Goal: Task Accomplishment & Management: Use online tool/utility

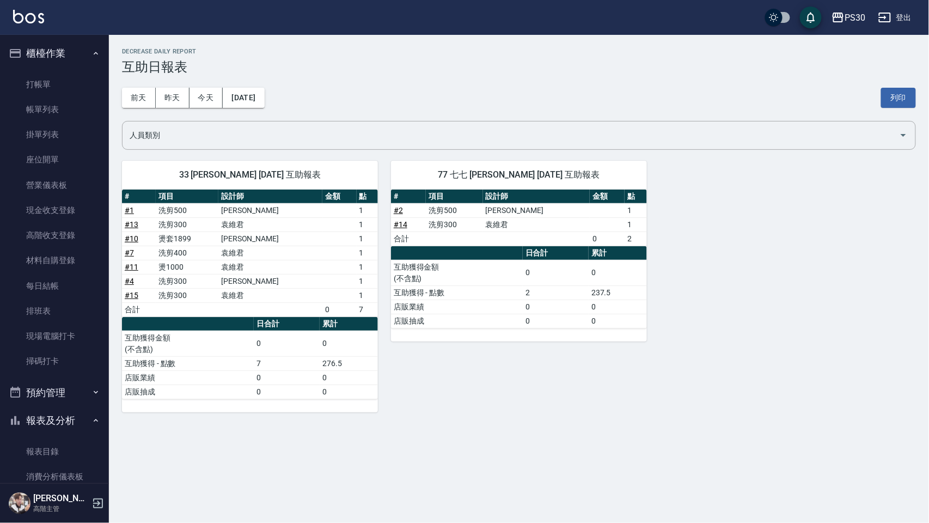
scroll to position [363, 0]
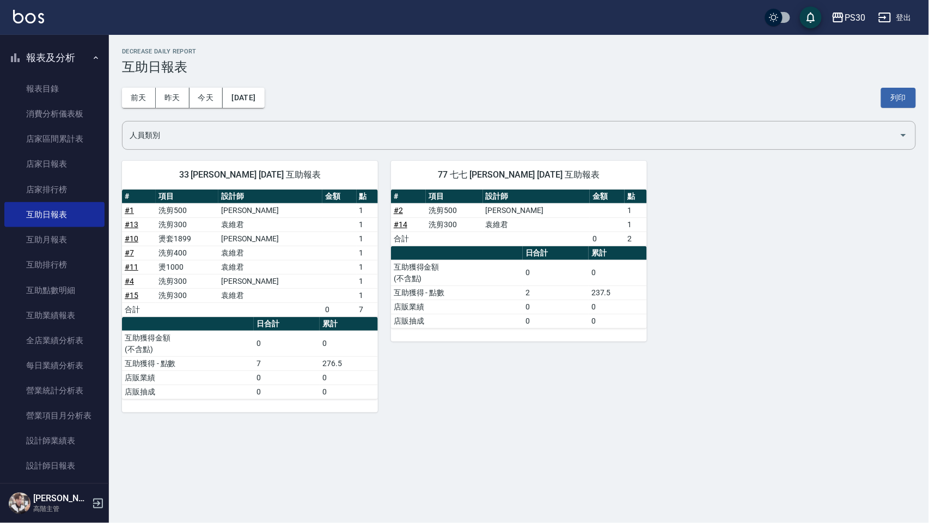
click at [70, 182] on link "店家排行榜" at bounding box center [54, 189] width 100 height 25
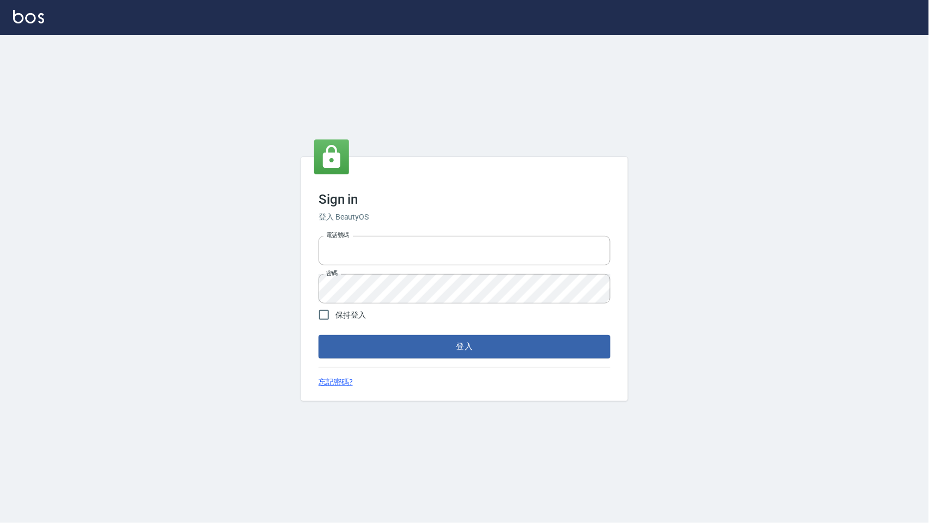
type input "0972392966"
click at [450, 356] on button "登入" at bounding box center [465, 346] width 292 height 23
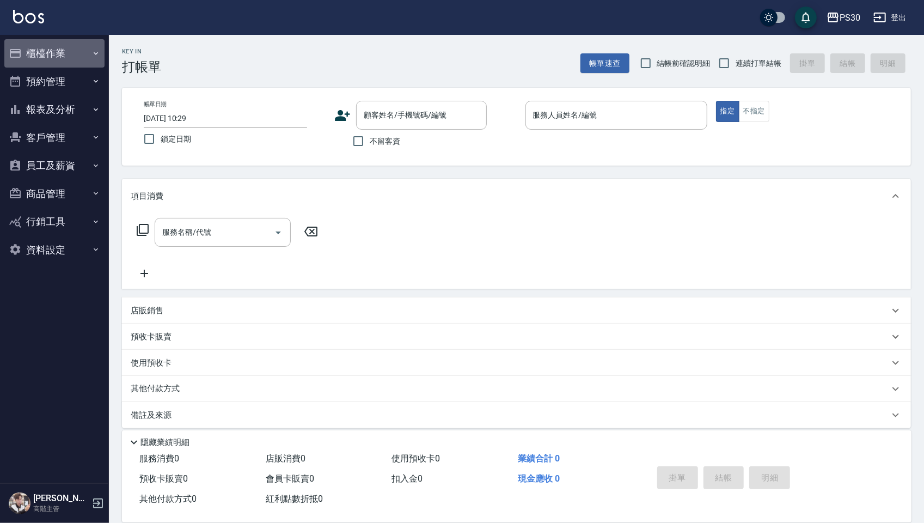
click at [44, 65] on button "櫃檯作業" at bounding box center [54, 53] width 100 height 28
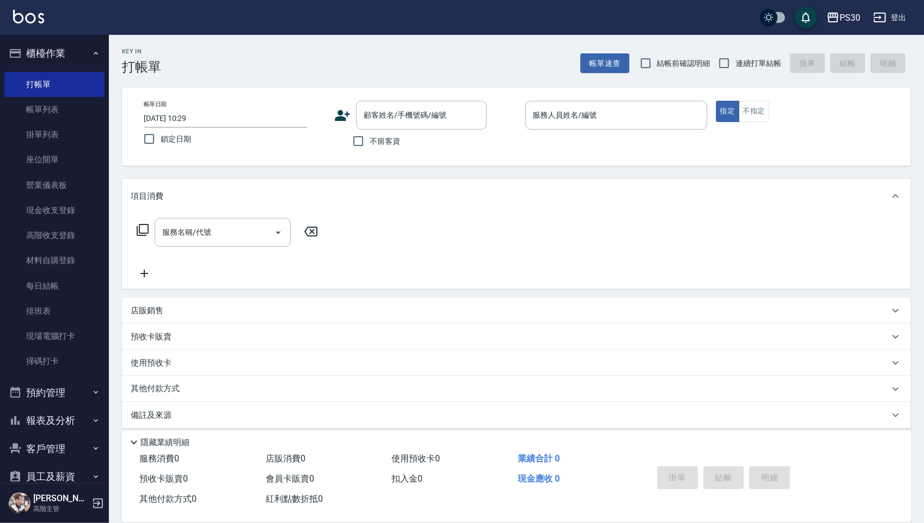
click at [46, 330] on link "現場電腦打卡" at bounding box center [54, 335] width 100 height 25
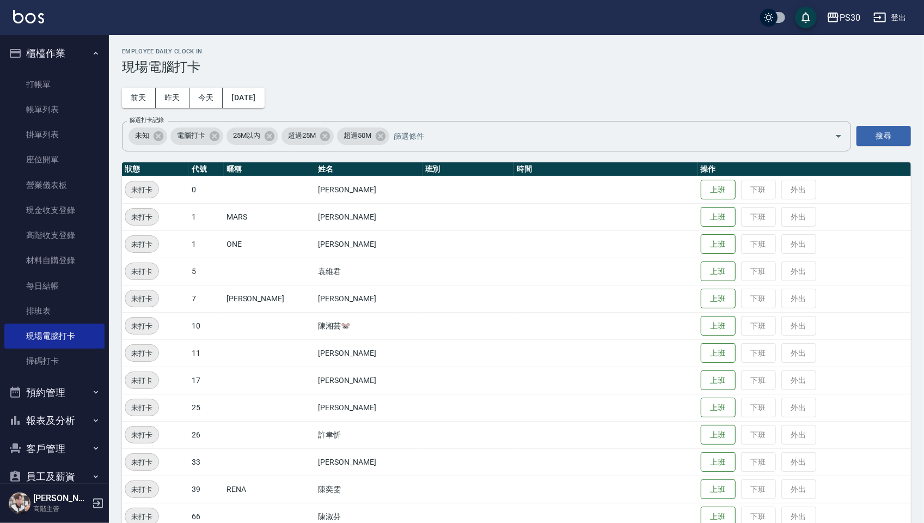
click at [704, 467] on button "上班" at bounding box center [718, 462] width 35 height 20
click at [710, 247] on button "上班" at bounding box center [718, 244] width 35 height 20
